Goal: Task Accomplishment & Management: Complete application form

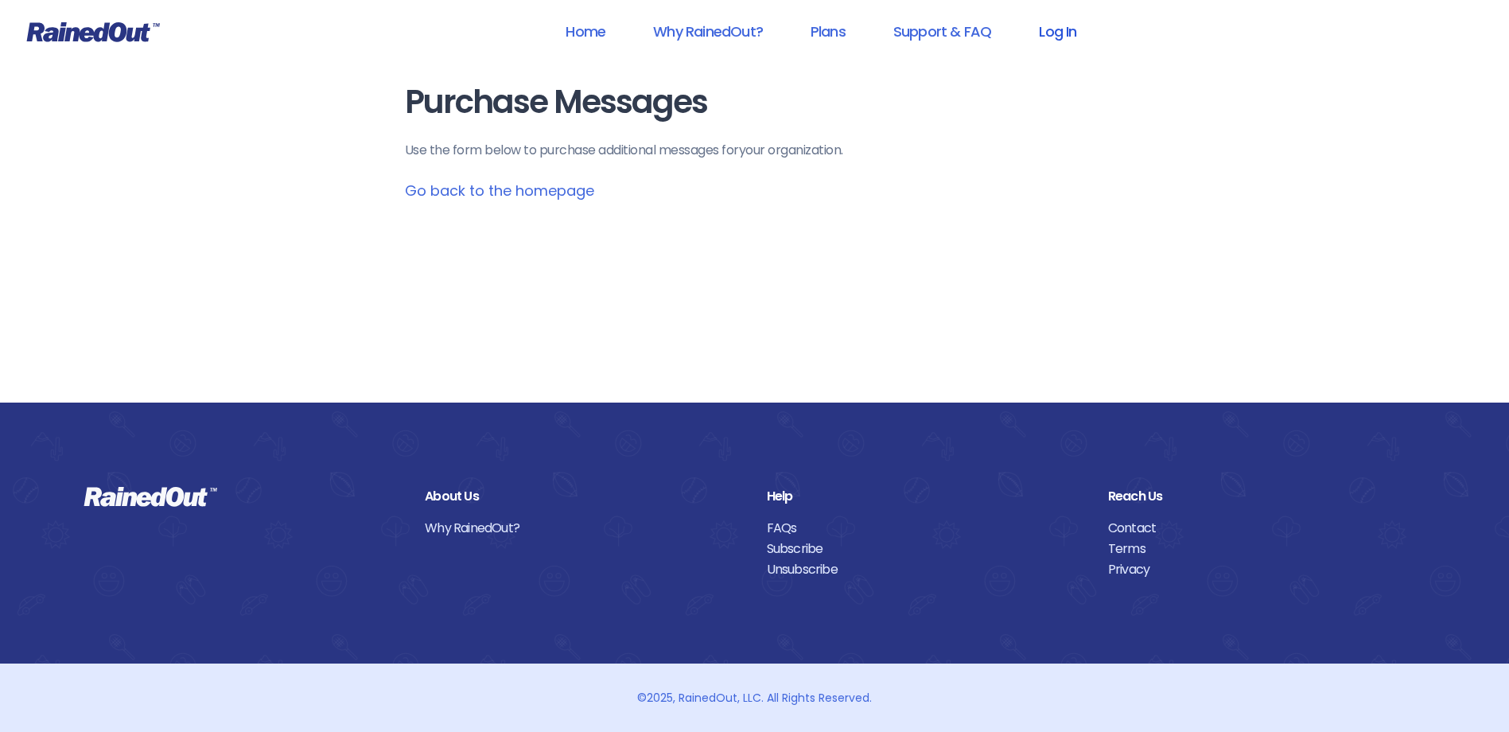
click at [1054, 29] on link "Log In" at bounding box center [1057, 32] width 79 height 36
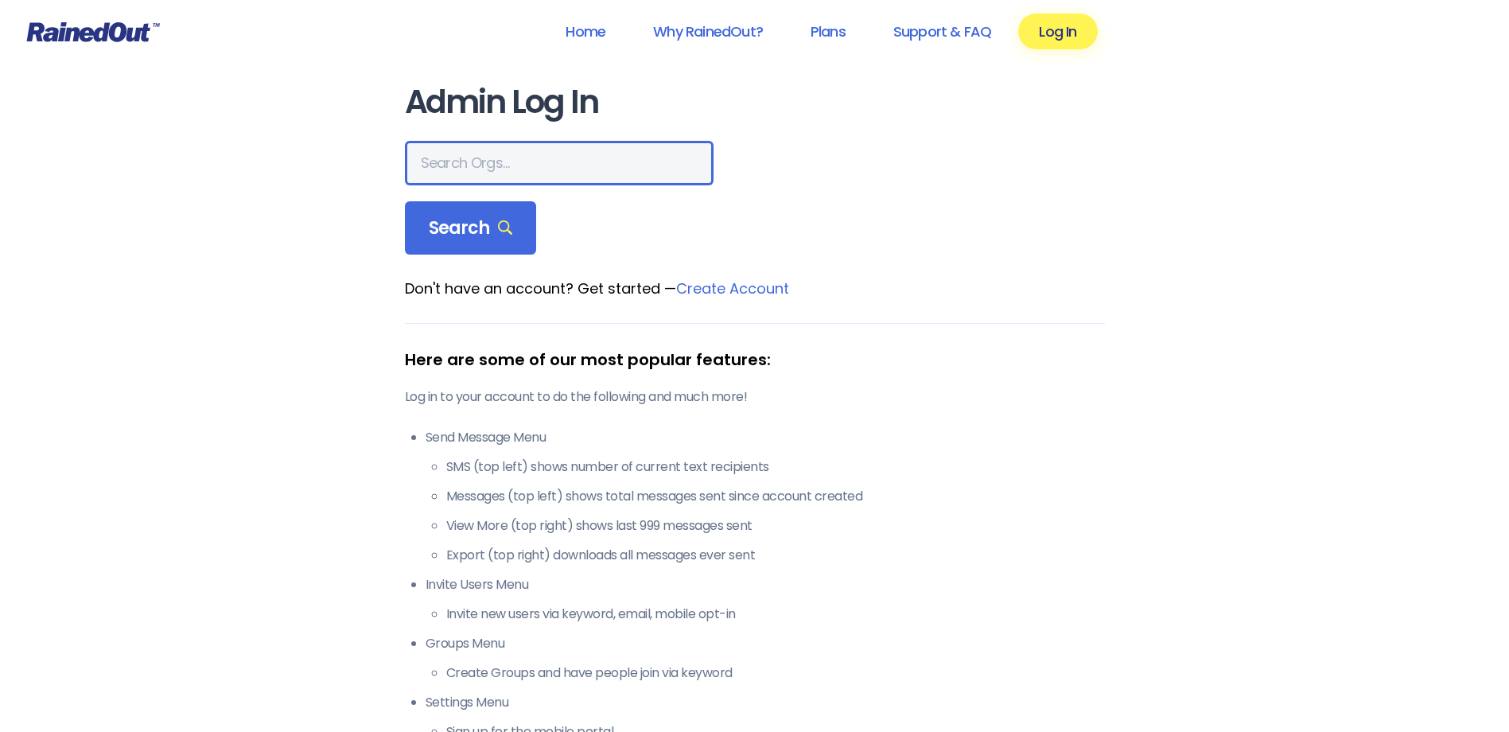
click at [504, 172] on input "text" at bounding box center [559, 163] width 309 height 45
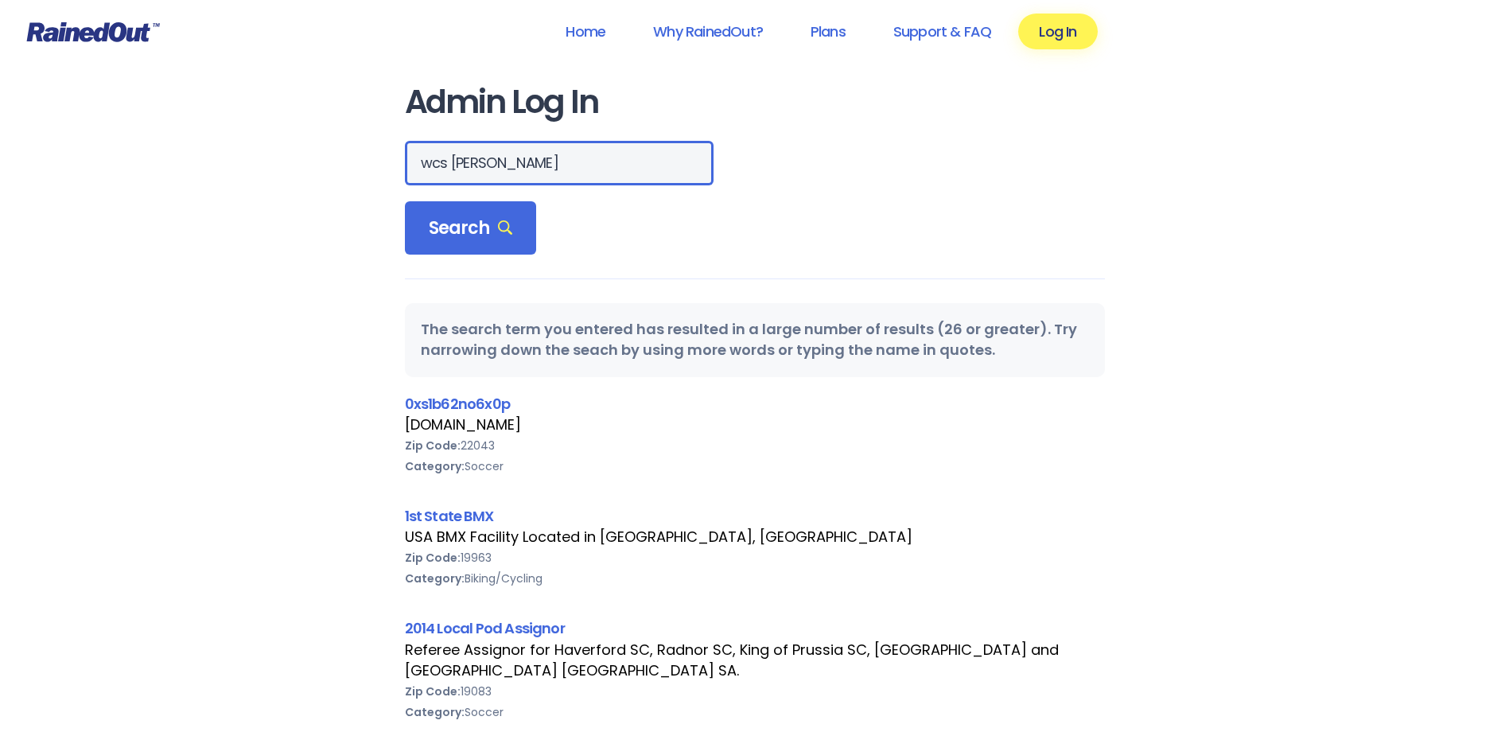
click at [530, 168] on input "wcs [PERSON_NAME]" at bounding box center [559, 163] width 309 height 45
type input "[PERSON_NAME] wcs"
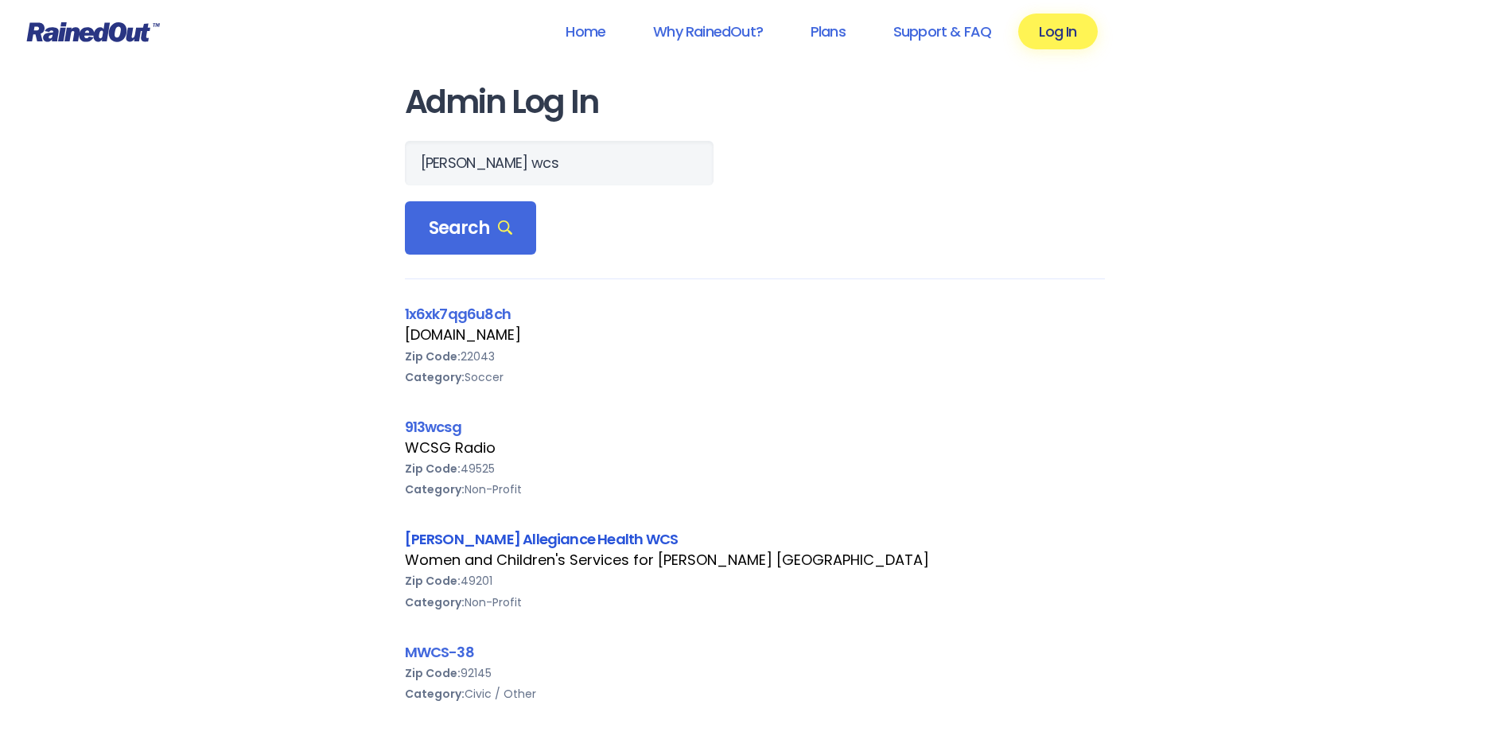
click at [609, 535] on link "[PERSON_NAME] Allegiance Health WCS" at bounding box center [542, 539] width 274 height 20
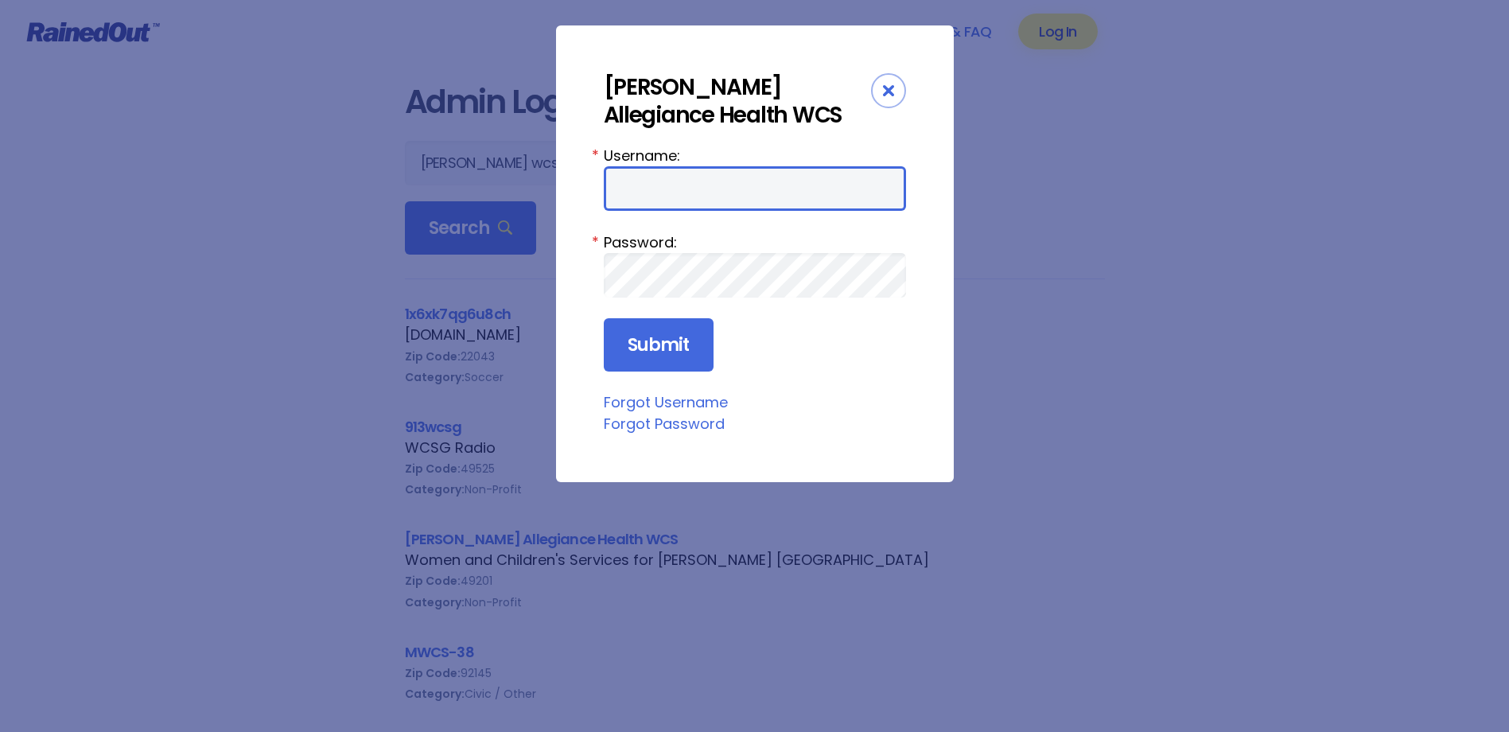
type input "nwells"
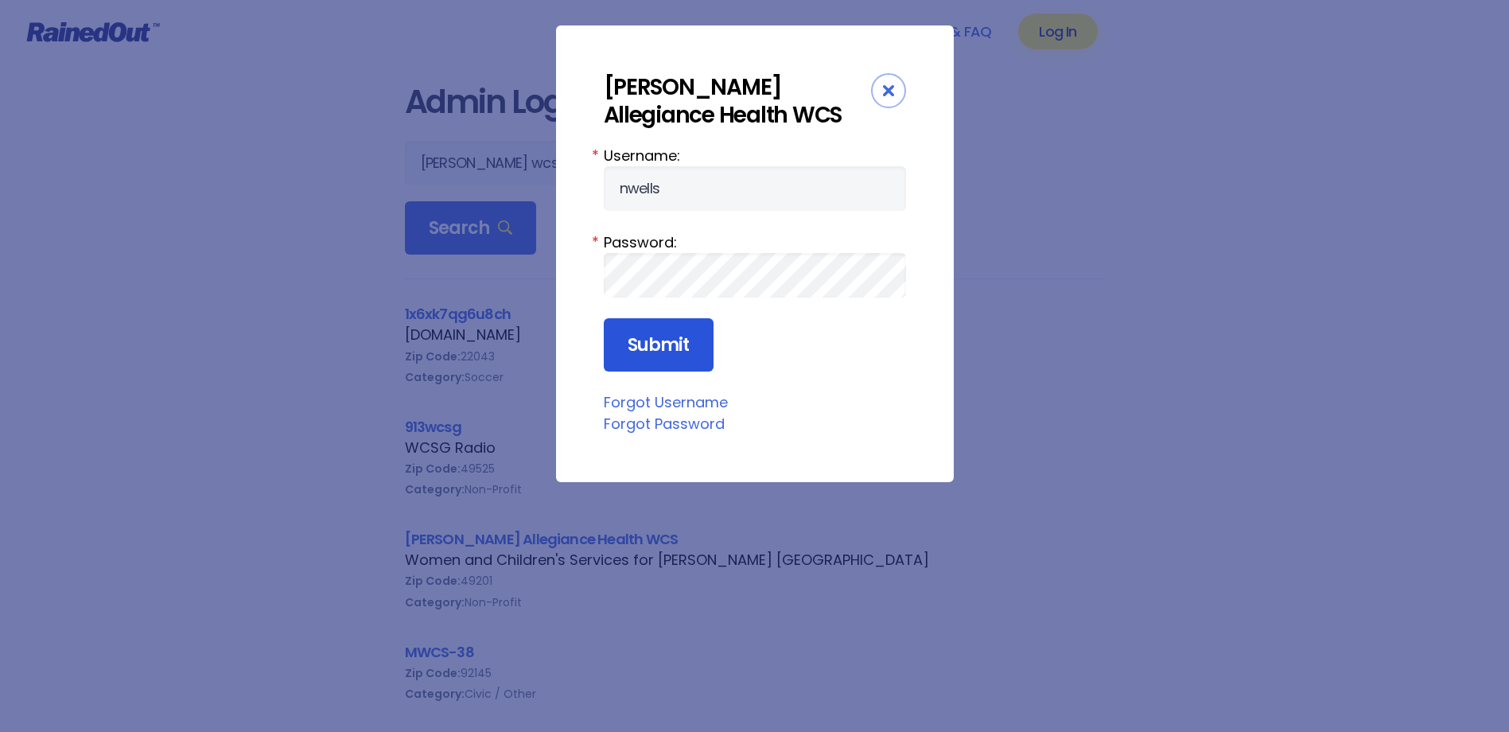
click at [670, 344] on input "Submit" at bounding box center [659, 345] width 110 height 54
